Goal: Book appointment/travel/reservation

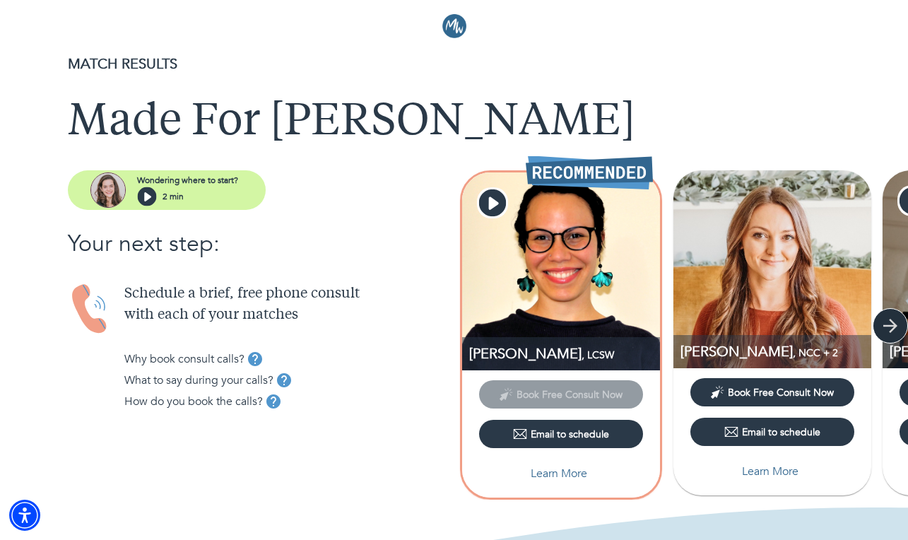
click at [888, 329] on icon "button" at bounding box center [890, 325] width 21 height 21
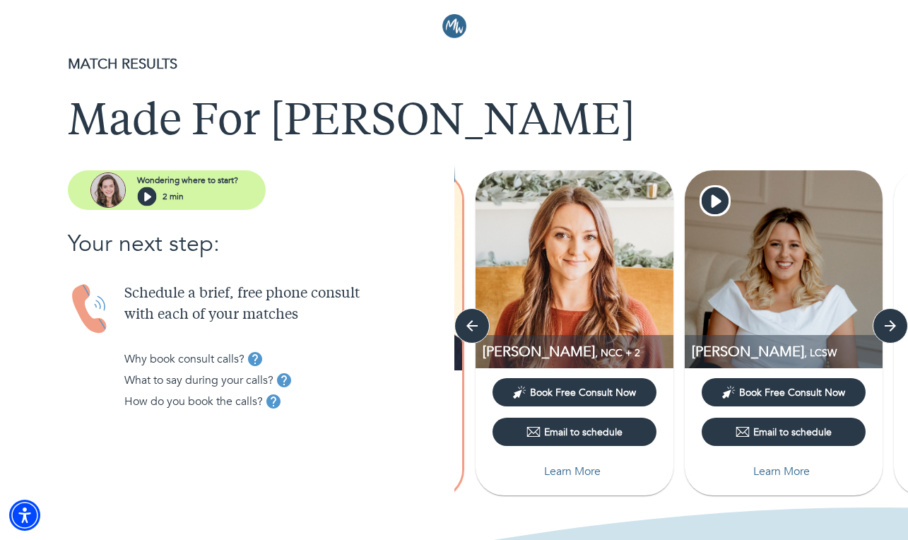
click at [565, 474] on p "Learn More" at bounding box center [572, 471] width 57 height 17
select select "6"
select select "2"
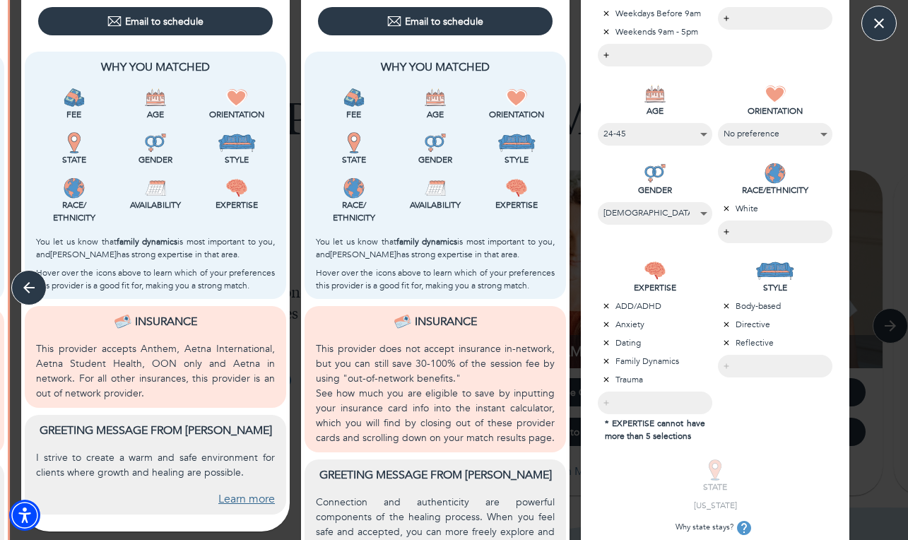
scroll to position [327, 0]
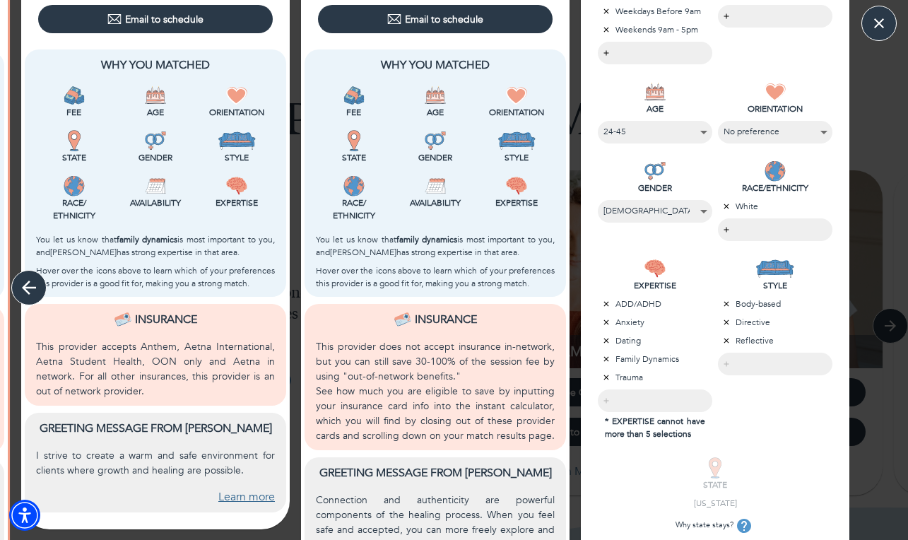
click at [25, 287] on icon "button" at bounding box center [29, 288] width 14 height 14
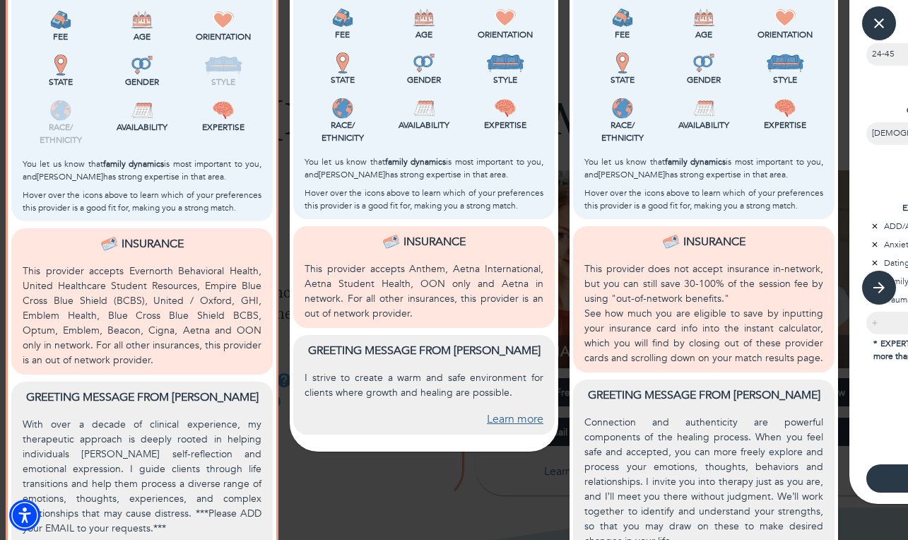
scroll to position [404, 0]
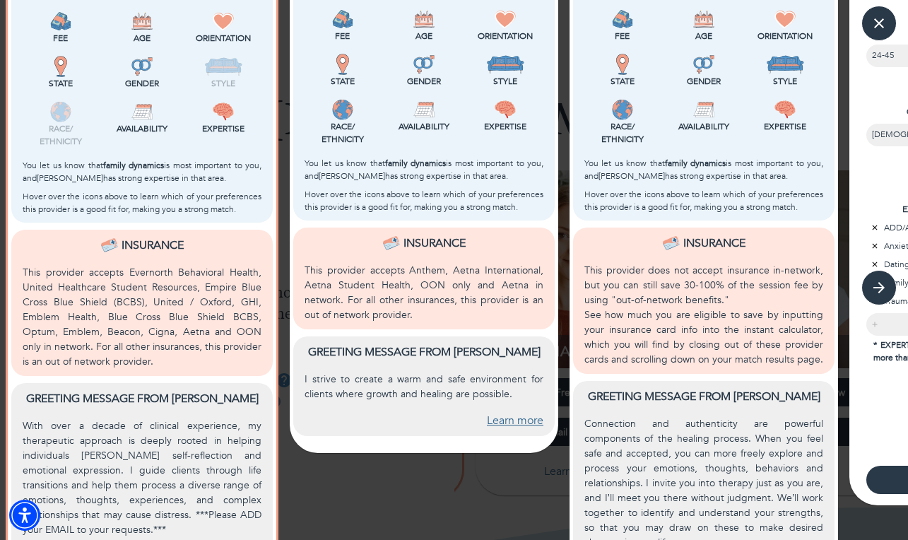
click at [510, 424] on link "Learn more" at bounding box center [515, 421] width 57 height 16
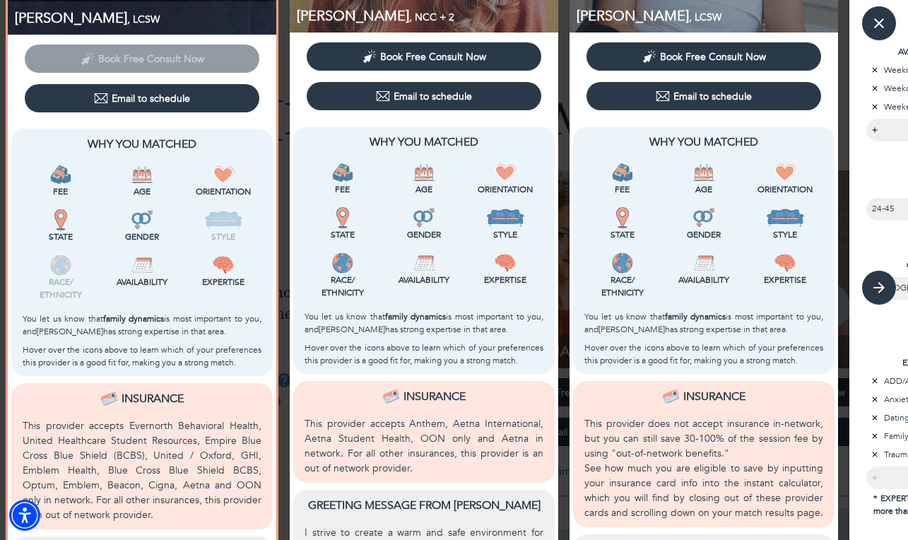
scroll to position [0, 0]
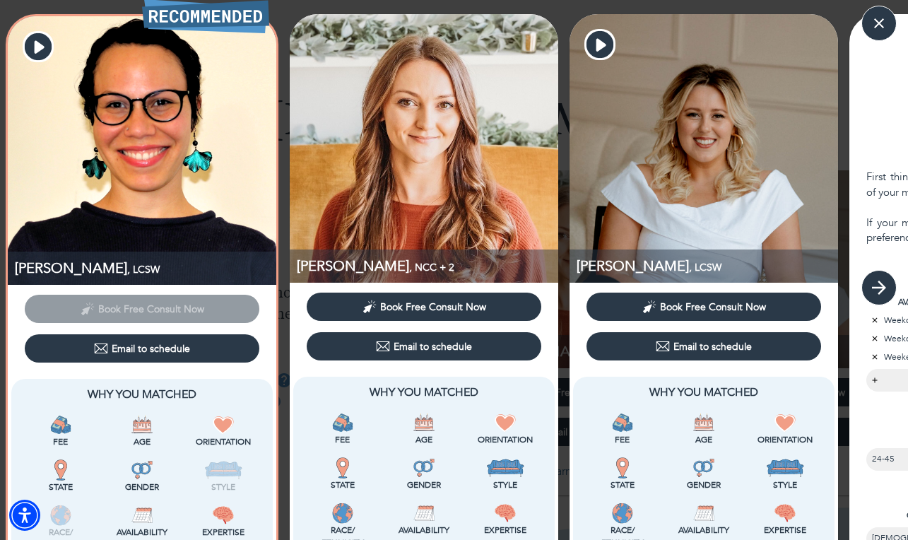
click at [876, 283] on icon "button" at bounding box center [879, 287] width 21 height 21
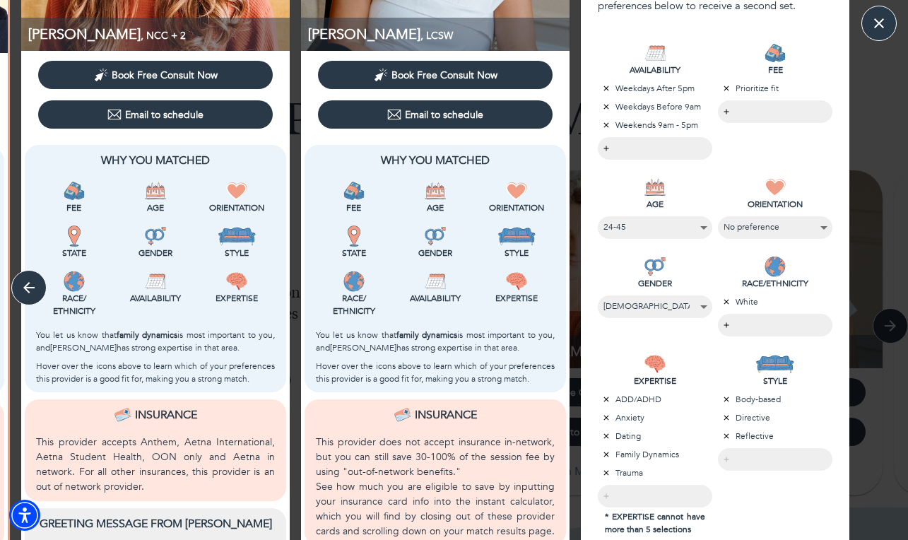
scroll to position [228, 0]
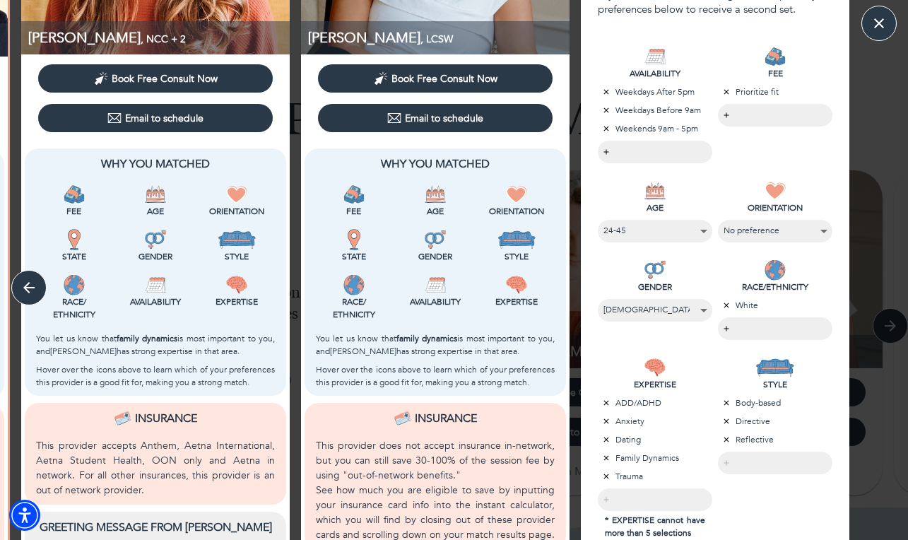
click at [748, 116] on body "MATCH RESULTS Made For [PERSON_NAME] where to start? 2 min Your next step: Sche…" at bounding box center [454, 270] width 908 height 540
click at [752, 115] on li "$130 or less" at bounding box center [776, 115] width 114 height 20
click at [756, 114] on li "Prioritize fit" at bounding box center [775, 115] width 113 height 20
click at [750, 64] on div at bounding box center [454, 270] width 908 height 540
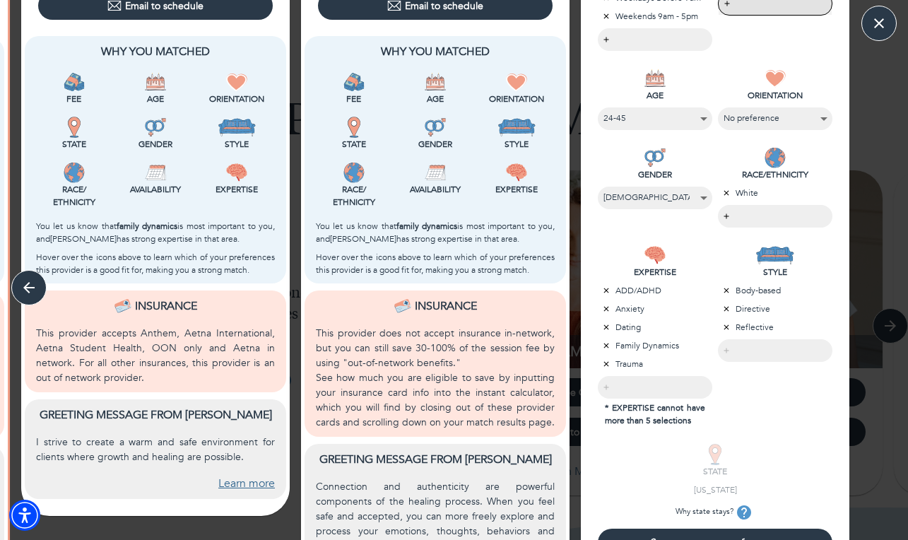
scroll to position [464, 0]
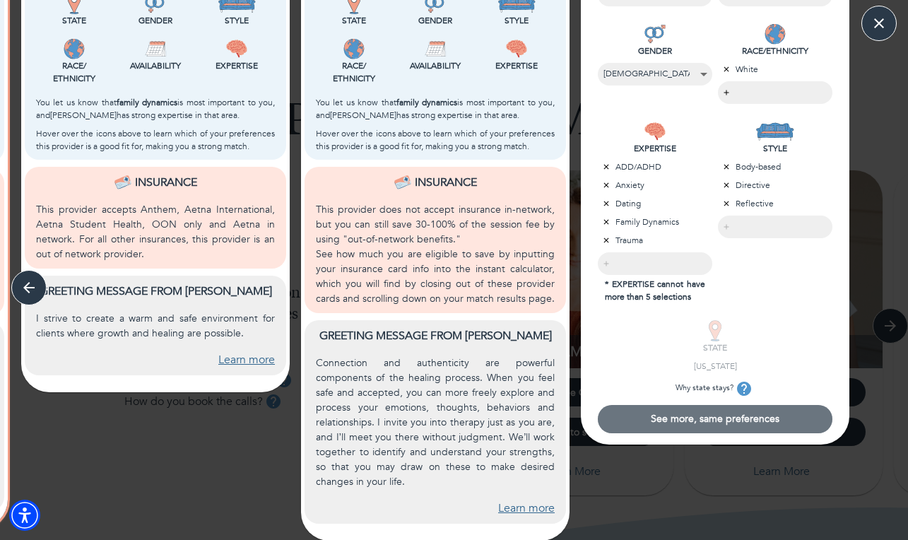
click at [691, 416] on span "See more, same preferences" at bounding box center [715, 418] width 223 height 13
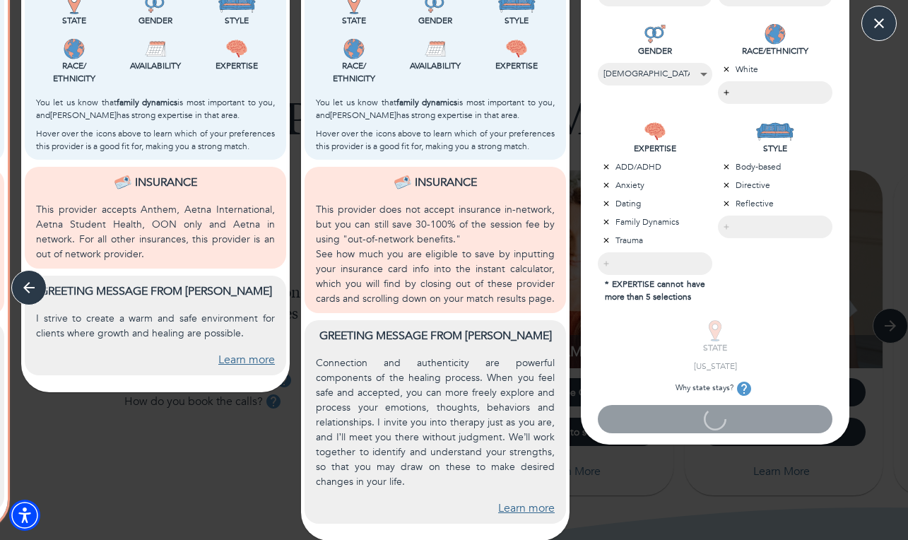
scroll to position [0, 0]
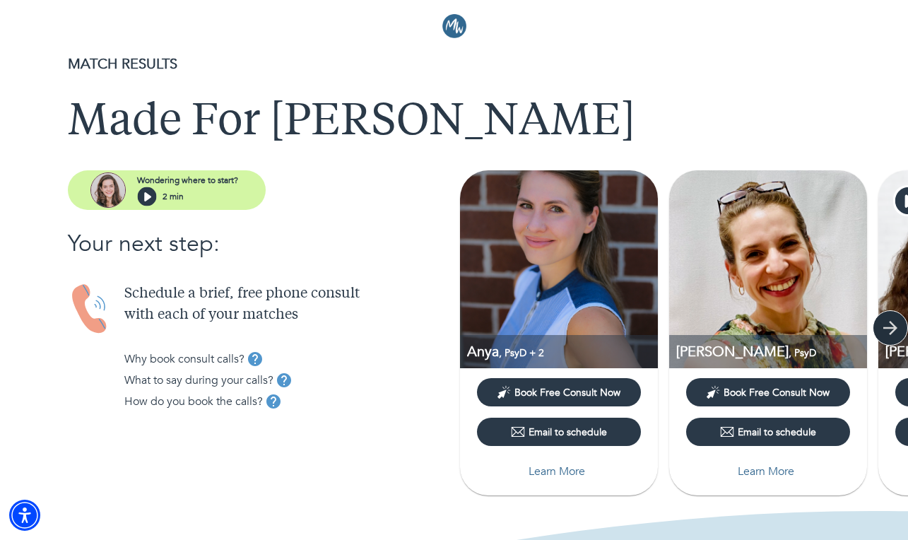
click at [883, 329] on icon "button" at bounding box center [890, 327] width 21 height 21
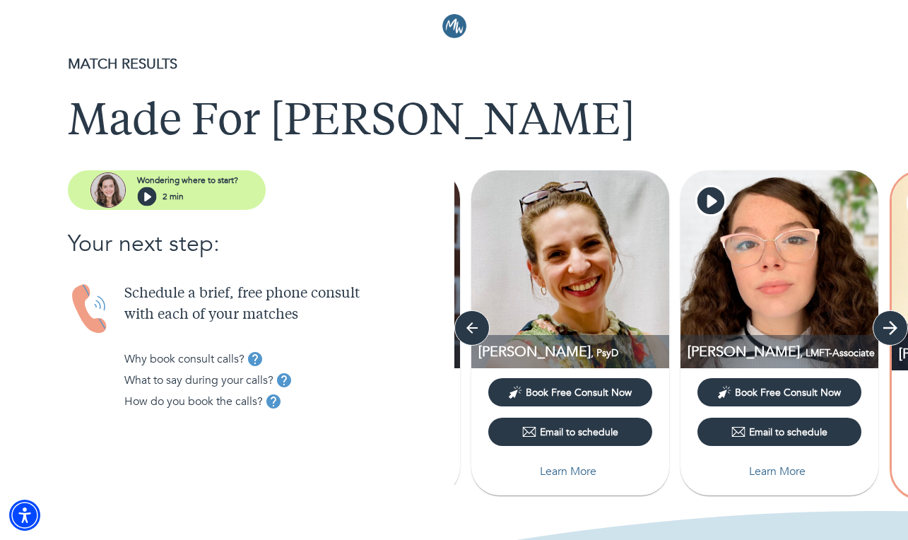
click at [883, 329] on icon "button" at bounding box center [890, 327] width 21 height 21
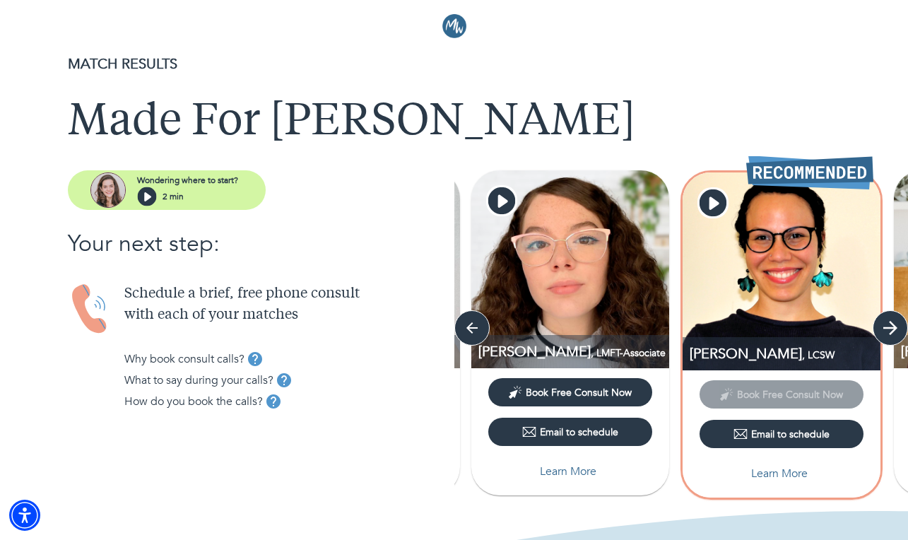
click at [883, 329] on icon "button" at bounding box center [890, 327] width 21 height 21
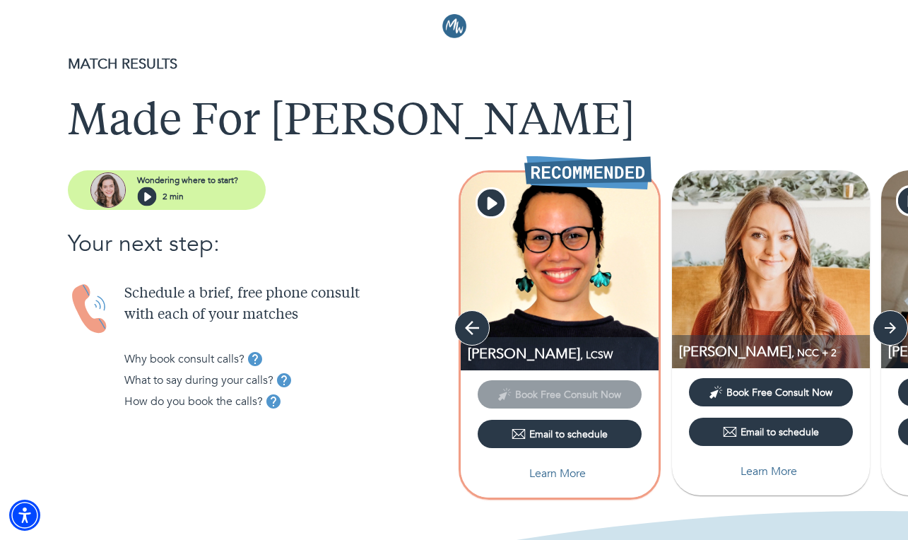
click at [474, 329] on icon "button" at bounding box center [472, 327] width 21 height 21
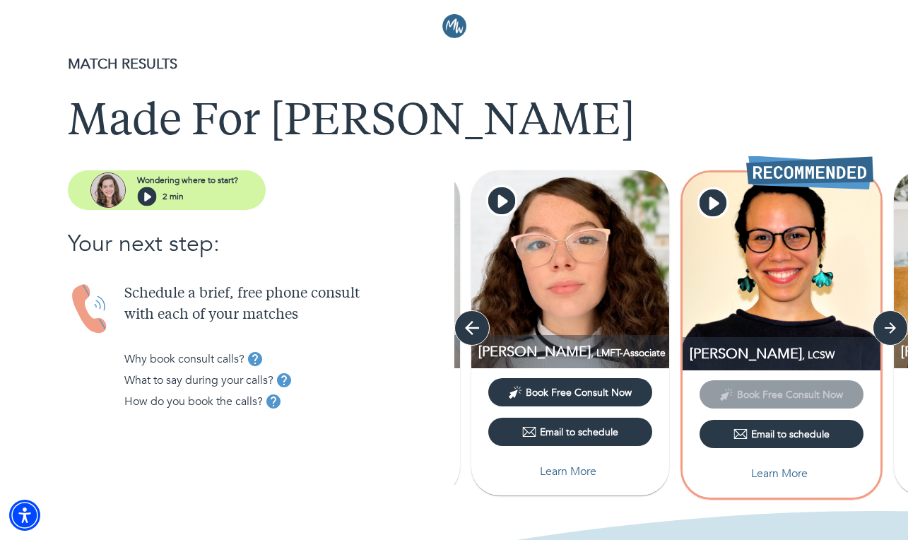
click at [474, 329] on icon "button" at bounding box center [472, 327] width 21 height 21
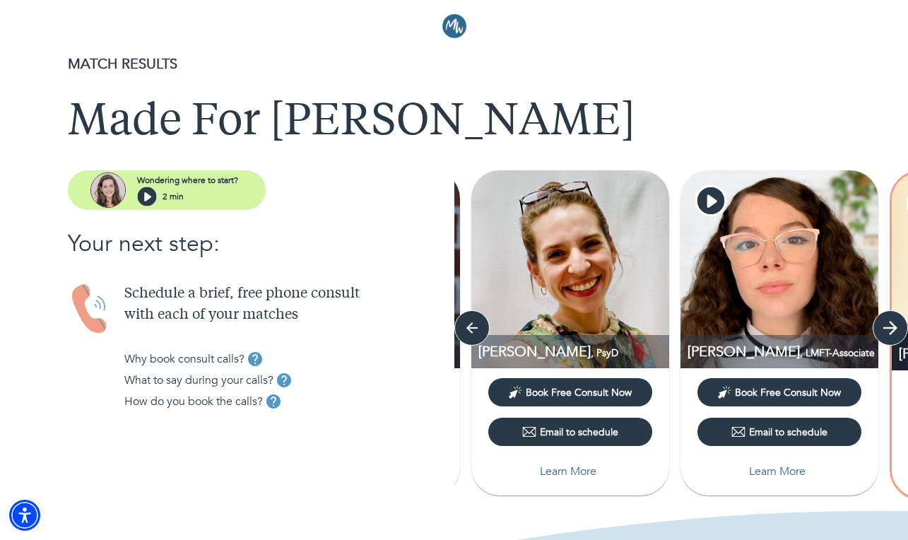
click at [891, 327] on icon "button" at bounding box center [890, 328] width 14 height 14
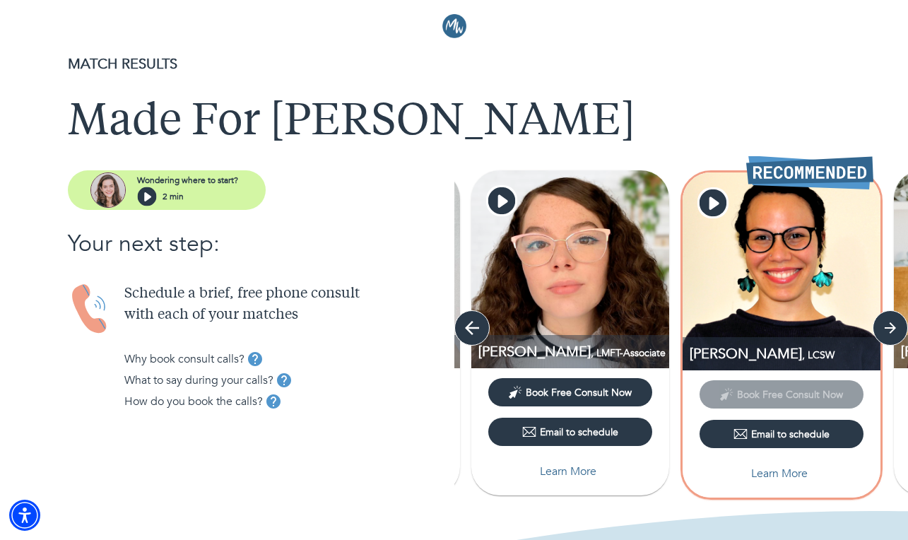
click at [469, 326] on icon "button" at bounding box center [472, 327] width 21 height 21
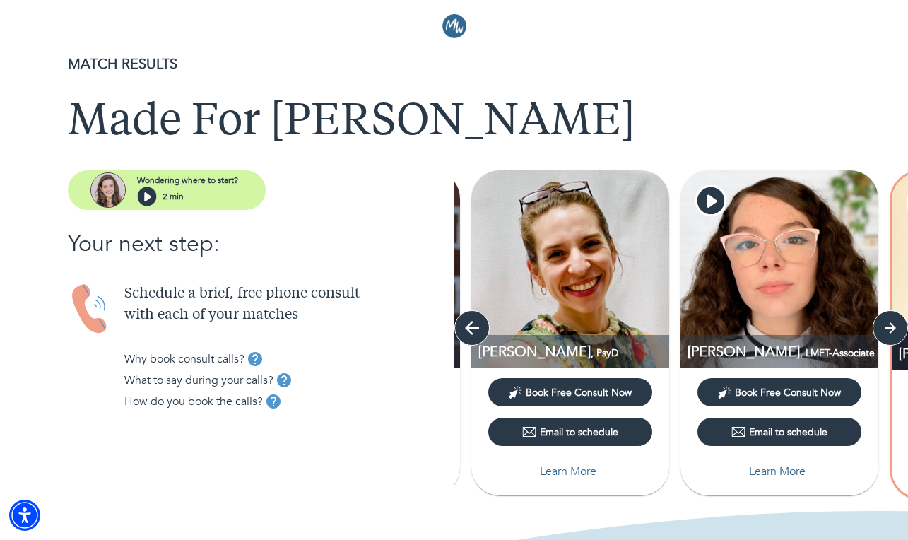
click at [469, 328] on icon "button" at bounding box center [472, 328] width 14 height 14
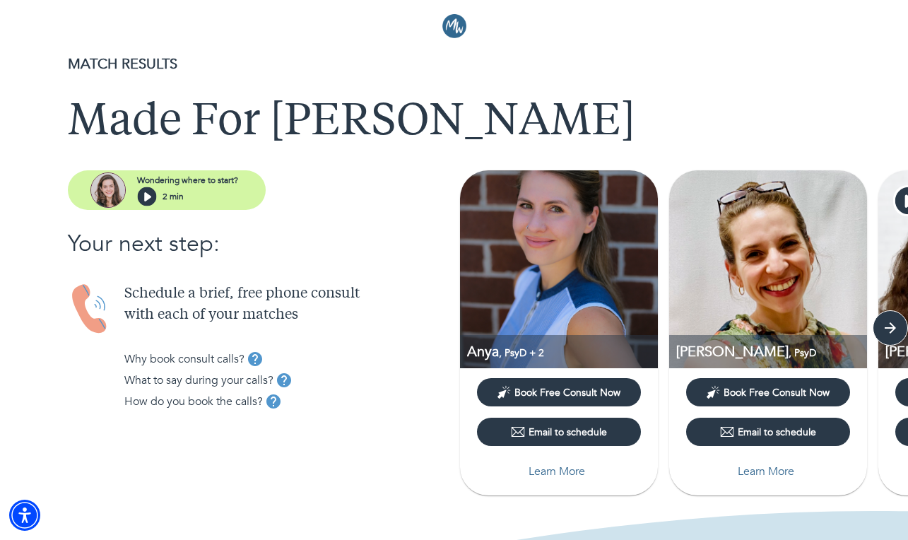
click at [507, 300] on img at bounding box center [559, 269] width 198 height 198
click at [562, 464] on p "Learn More" at bounding box center [557, 471] width 57 height 17
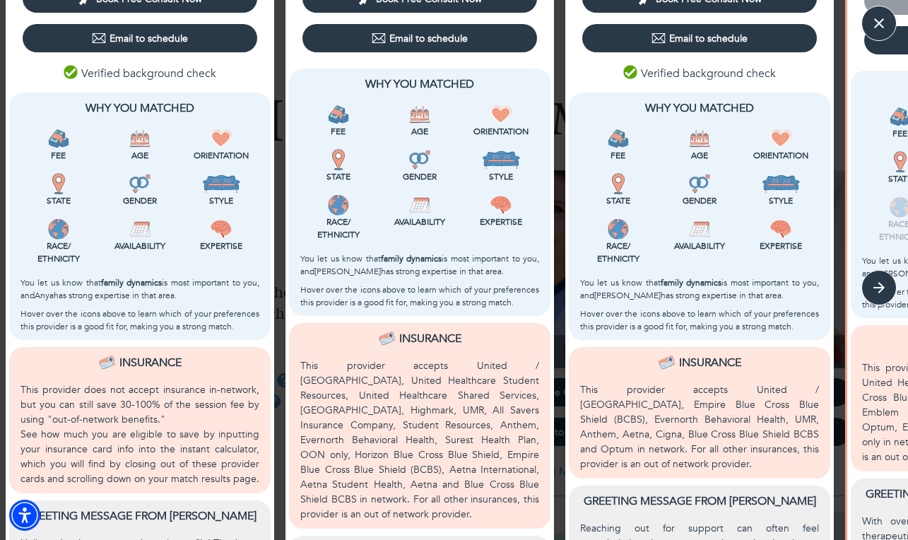
scroll to position [337, 0]
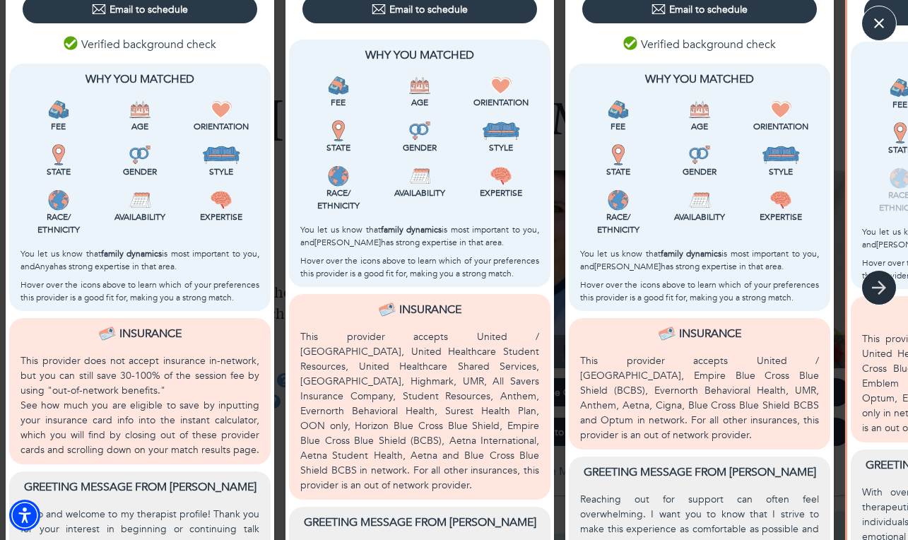
click at [878, 288] on icon "button" at bounding box center [879, 288] width 14 height 14
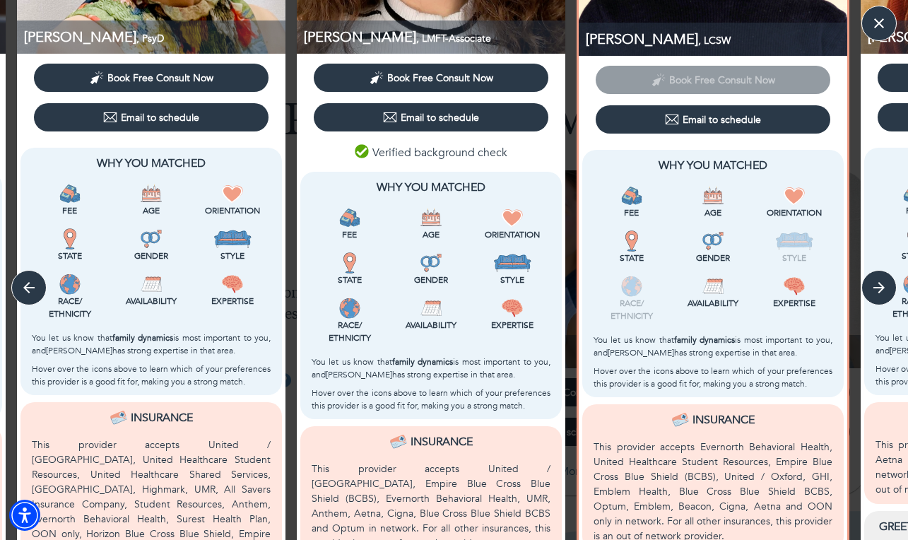
scroll to position [0, 0]
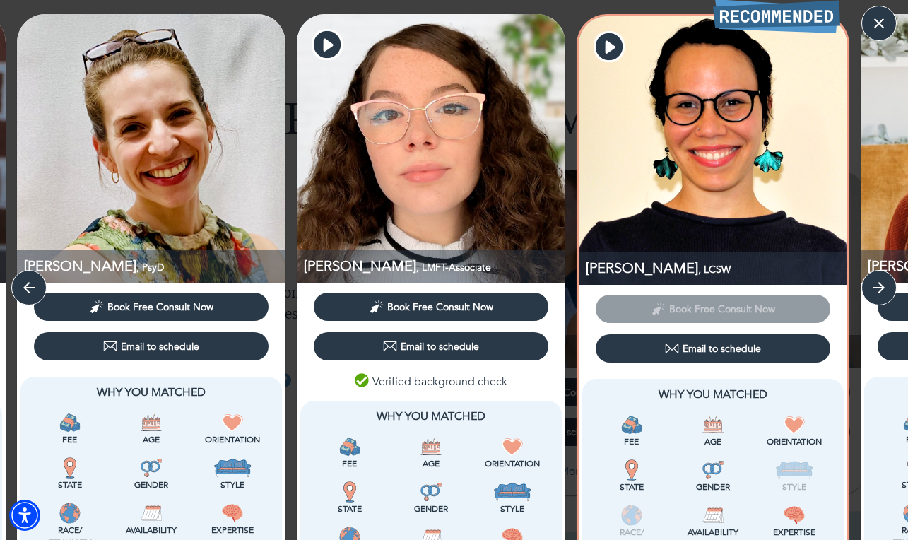
click at [693, 175] on img at bounding box center [713, 150] width 269 height 269
click at [698, 268] on span ", LCSW" at bounding box center [714, 269] width 33 height 13
click at [634, 270] on p "Jasmine , LCSW" at bounding box center [717, 268] width 262 height 19
click at [653, 312] on span "Book Free Consult Now" at bounding box center [713, 307] width 235 height 13
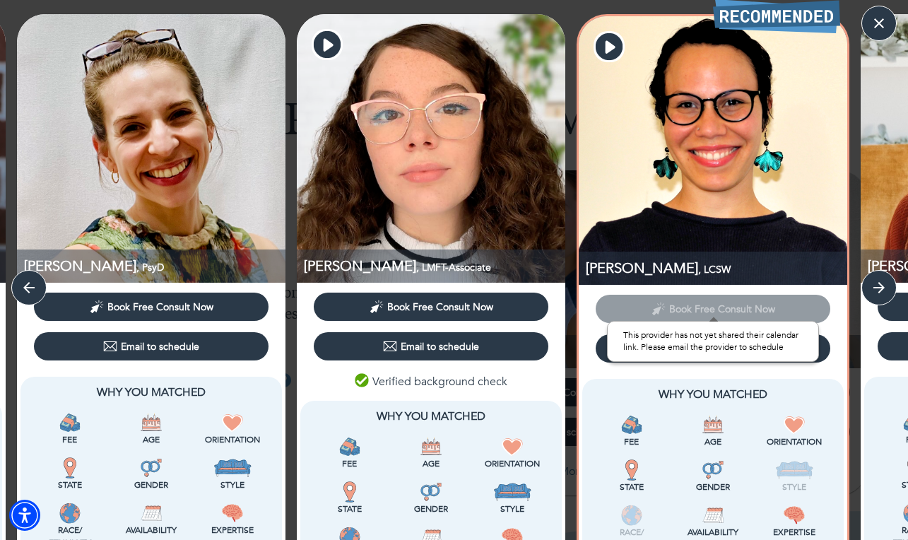
scroll to position [503, 0]
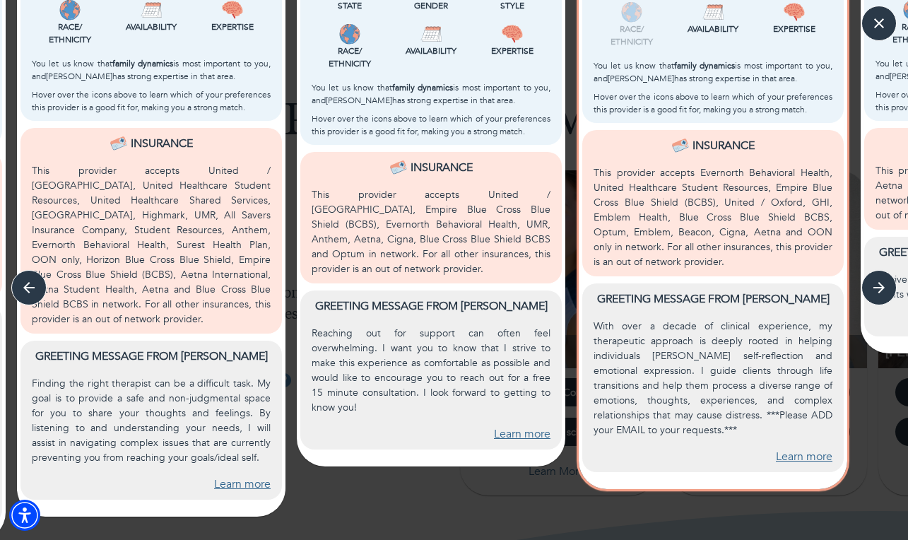
click at [789, 457] on link "Learn more" at bounding box center [804, 457] width 57 height 16
click at [874, 290] on icon "button" at bounding box center [879, 287] width 21 height 21
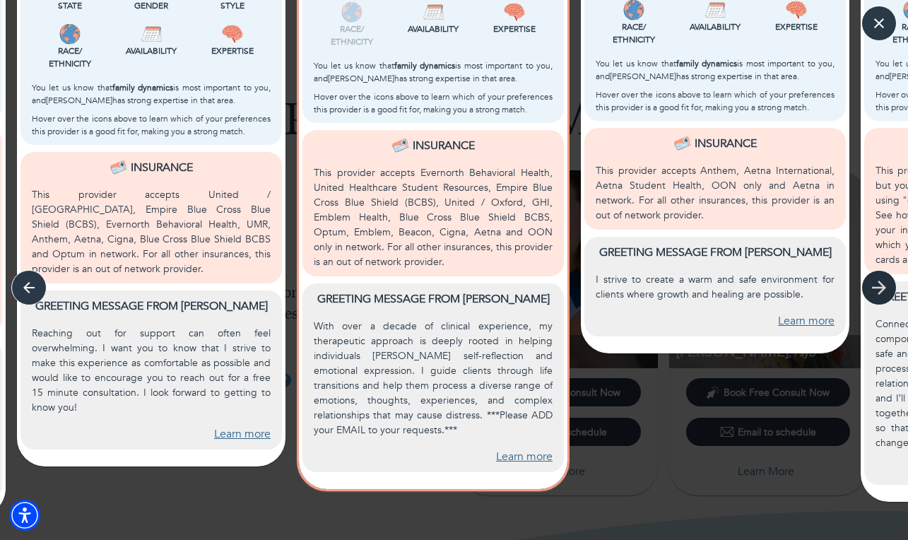
click at [874, 290] on icon "button" at bounding box center [879, 287] width 21 height 21
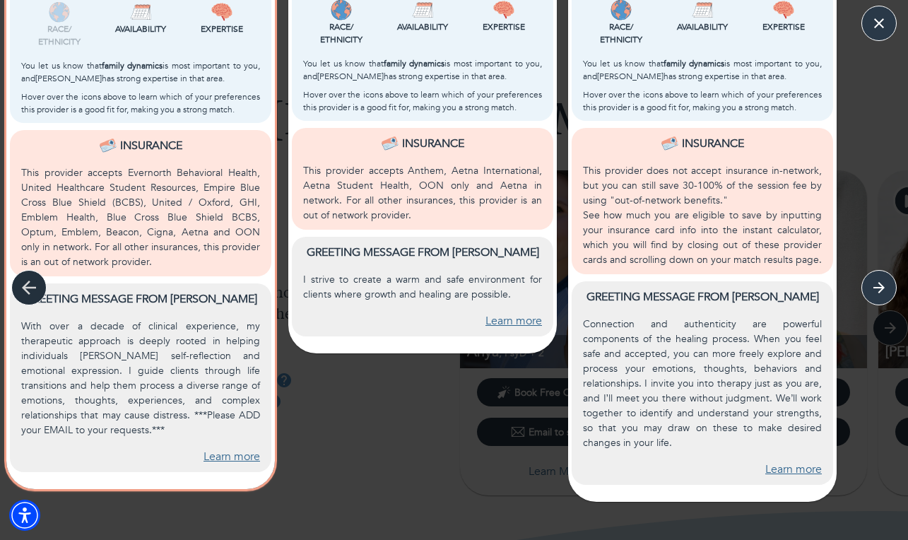
click at [29, 294] on icon "button" at bounding box center [28, 287] width 21 height 21
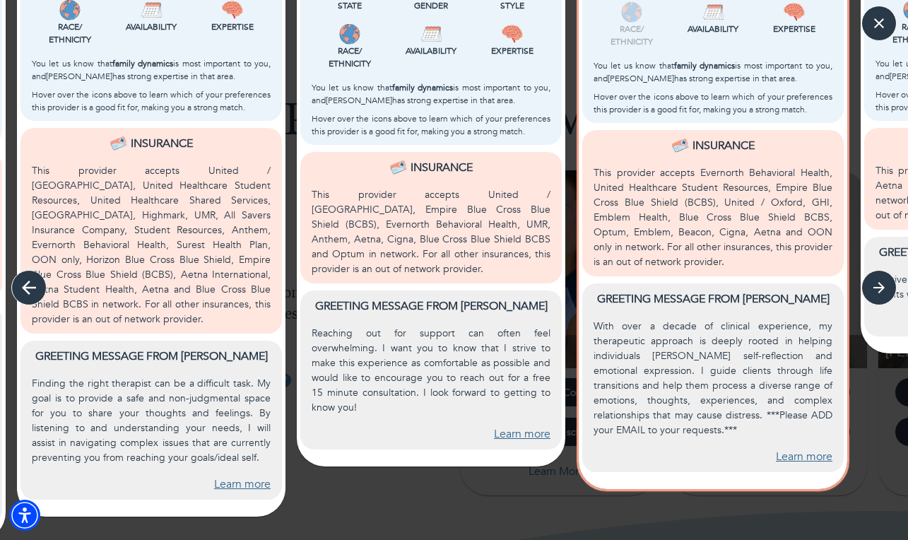
click at [29, 294] on icon "button" at bounding box center [28, 287] width 21 height 21
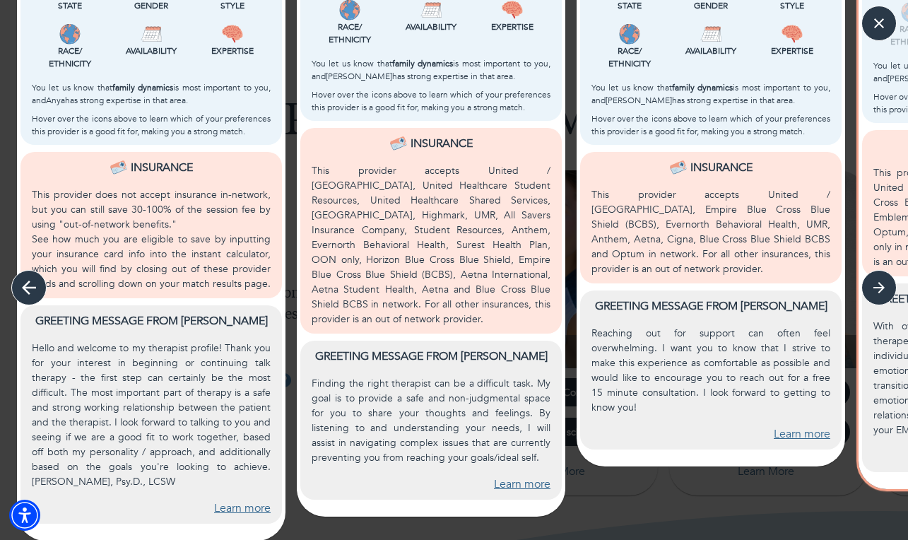
click at [29, 294] on icon "button" at bounding box center [28, 287] width 21 height 21
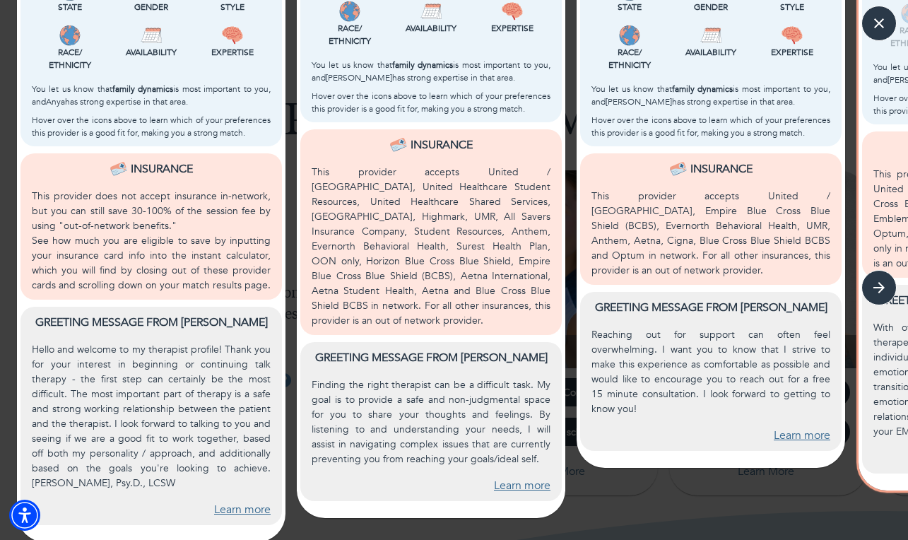
click at [226, 509] on link "Learn more" at bounding box center [242, 510] width 57 height 16
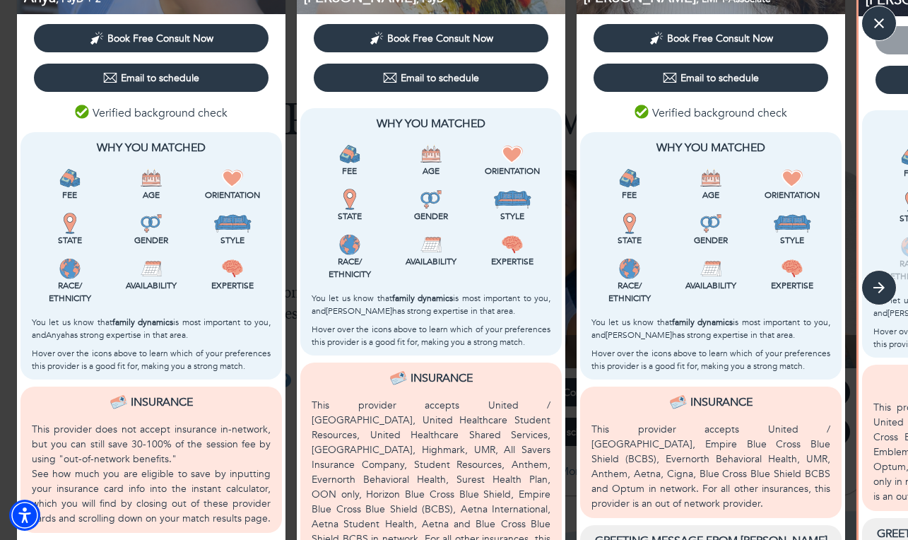
scroll to position [0, 0]
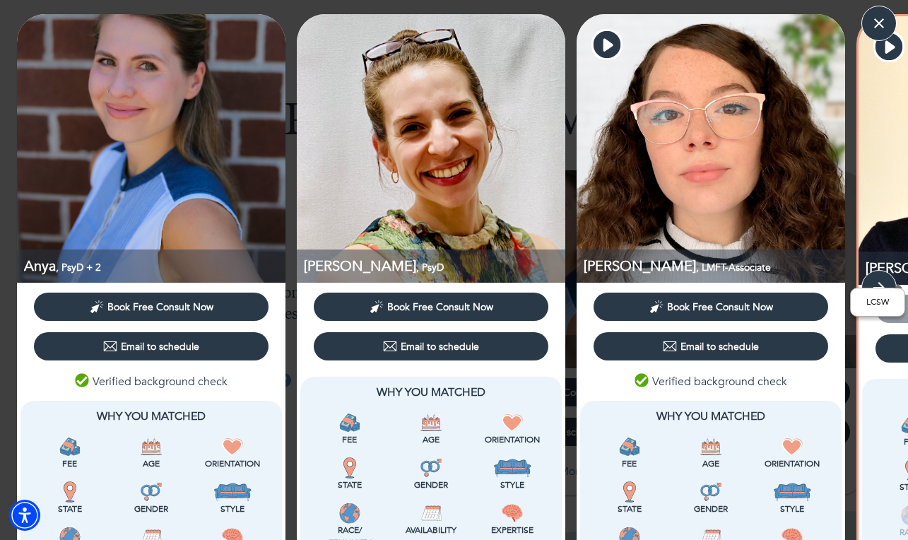
click at [886, 293] on div "LCSW" at bounding box center [877, 302] width 55 height 29
click at [876, 283] on div "LCSW" at bounding box center [877, 302] width 55 height 49
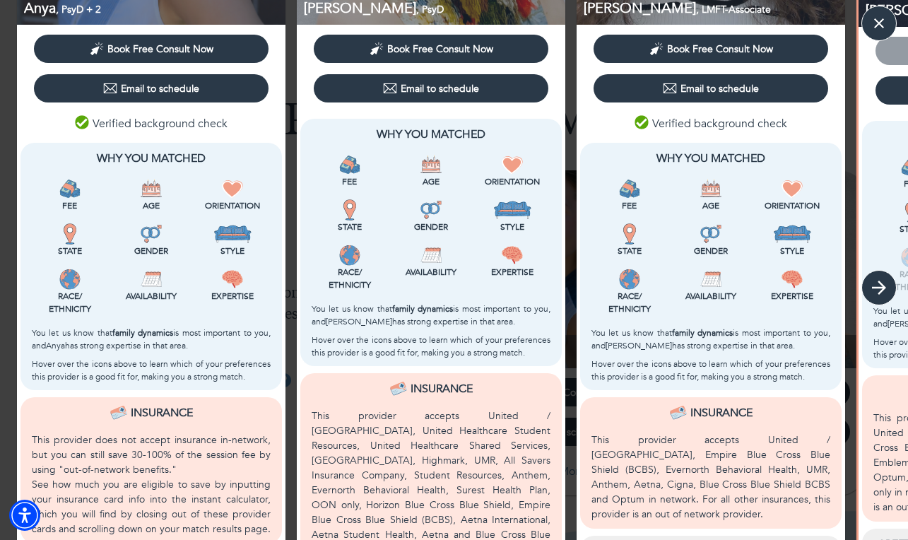
click at [890, 284] on button "button" at bounding box center [879, 287] width 35 height 35
click at [878, 284] on icon "button" at bounding box center [879, 287] width 21 height 21
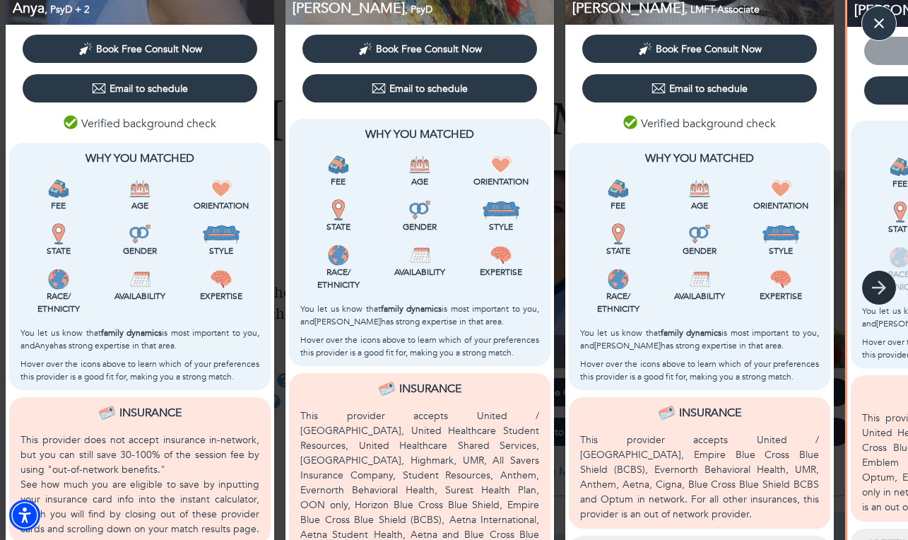
click at [878, 284] on icon "button" at bounding box center [879, 287] width 21 height 21
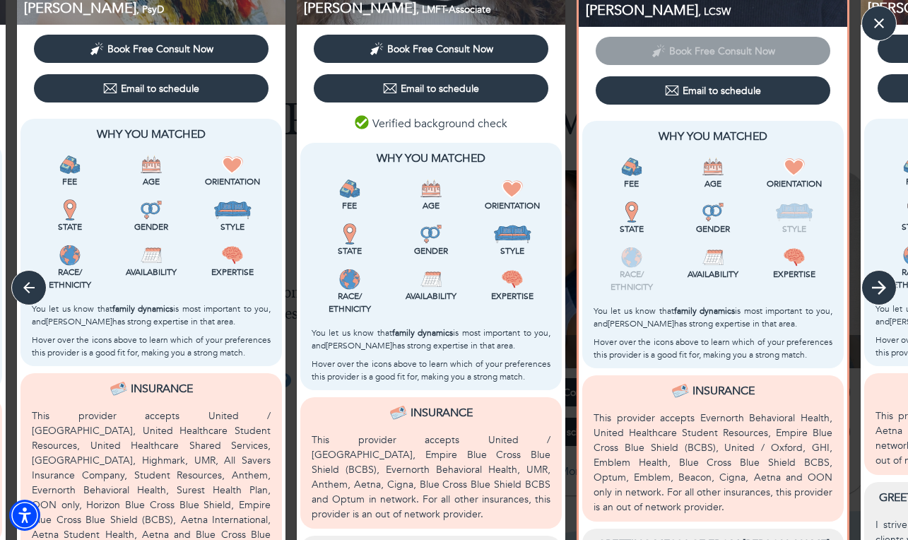
click at [877, 286] on icon "button" at bounding box center [879, 287] width 21 height 21
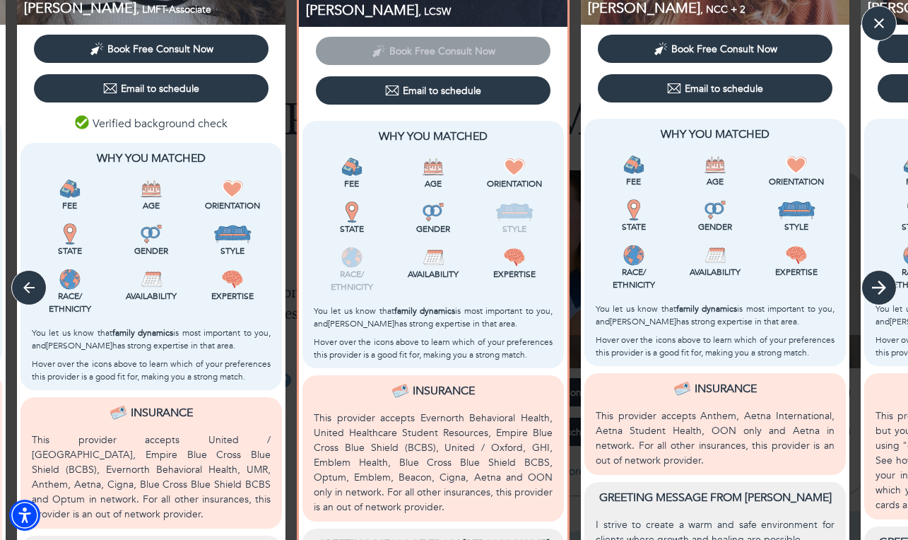
click at [877, 286] on icon "button" at bounding box center [879, 287] width 21 height 21
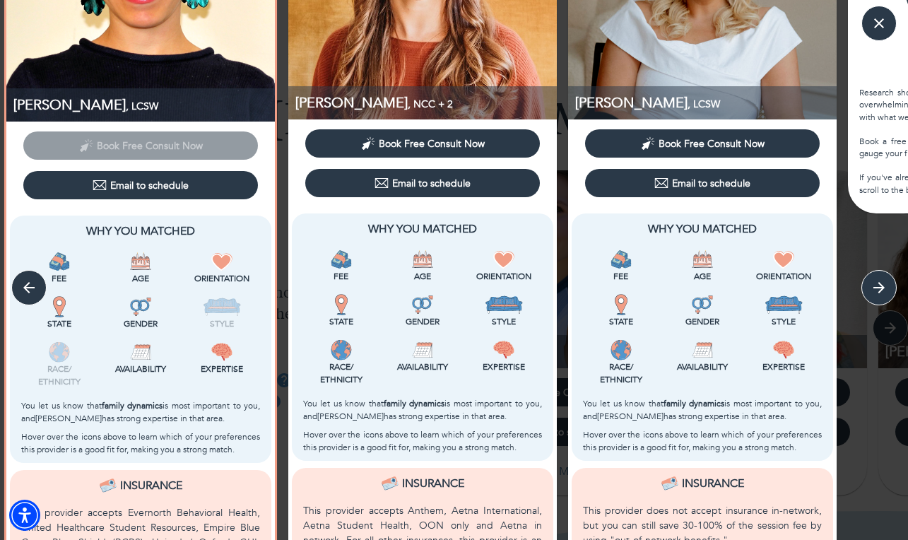
scroll to position [26, 0]
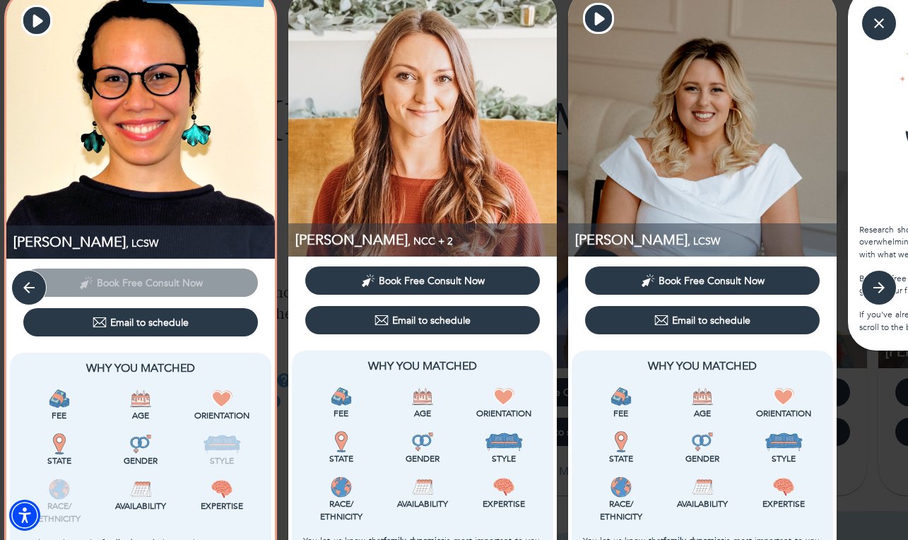
click at [452, 177] on img at bounding box center [422, 122] width 269 height 269
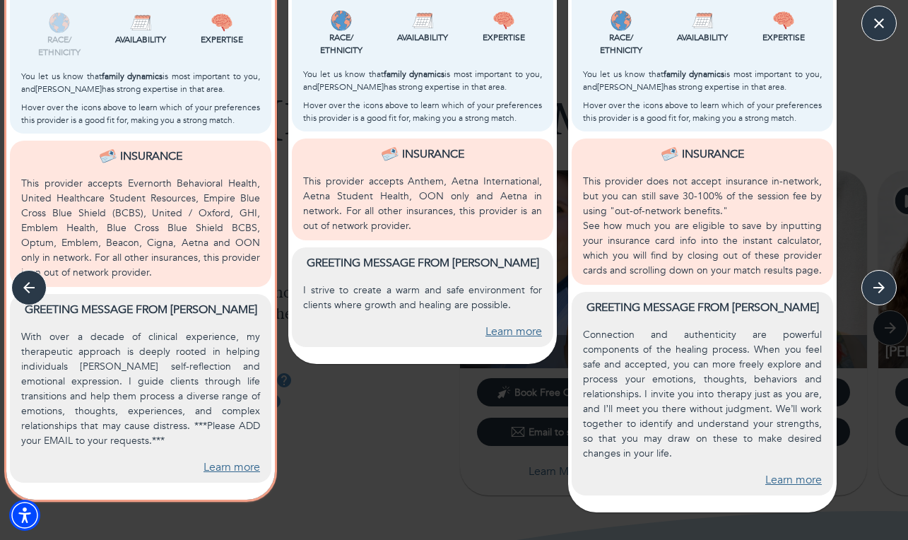
scroll to position [503, 0]
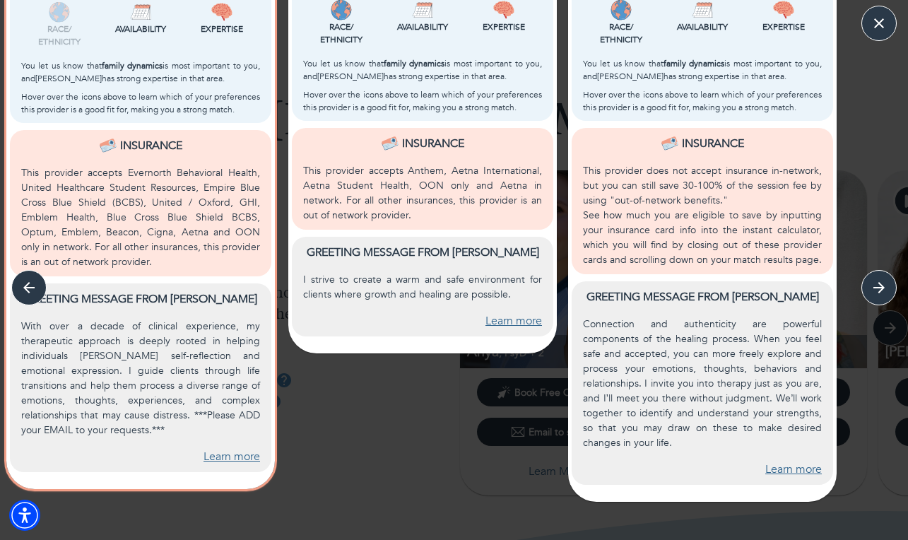
click at [500, 321] on link "Learn more" at bounding box center [514, 321] width 57 height 16
